Goal: Find specific page/section: Find specific page/section

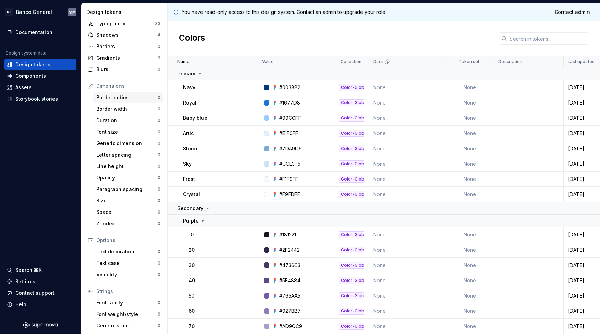
scroll to position [46, 0]
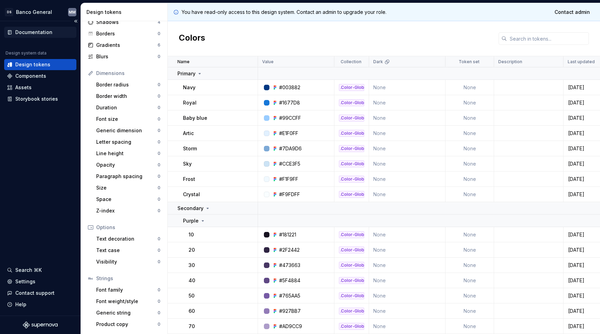
click at [51, 32] on div "Documentation" at bounding box center [40, 32] width 67 height 7
